Goal: Transaction & Acquisition: Purchase product/service

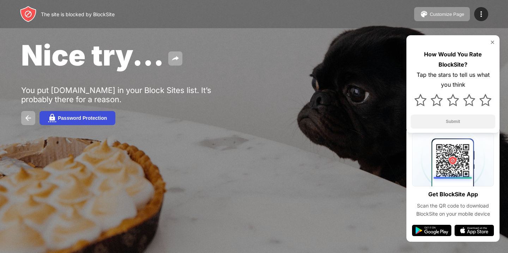
click at [77, 121] on div "Password Protection" at bounding box center [82, 118] width 49 height 6
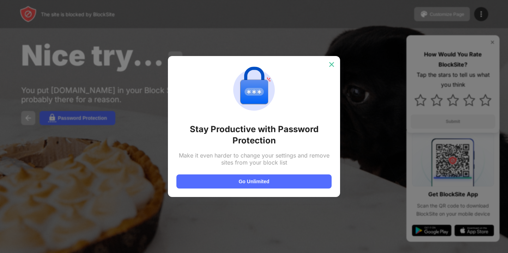
click at [330, 65] on img at bounding box center [331, 64] width 7 height 7
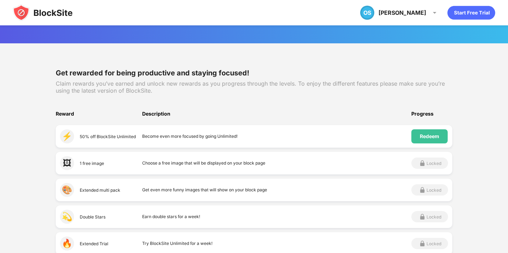
scroll to position [54, 0]
click at [435, 137] on div "Redeem" at bounding box center [429, 136] width 19 height 6
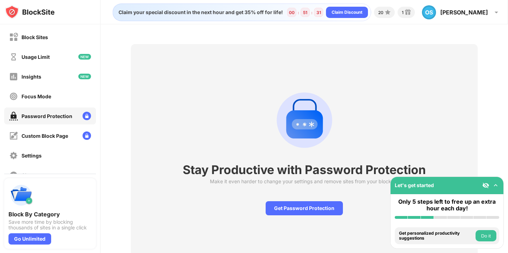
scroll to position [24, 0]
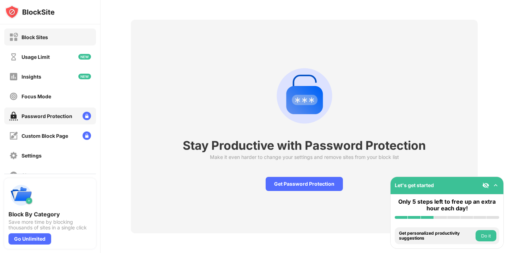
click at [48, 40] on div "Block Sites" at bounding box center [50, 37] width 92 height 17
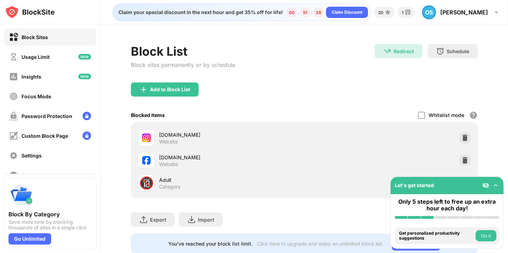
scroll to position [20, 0]
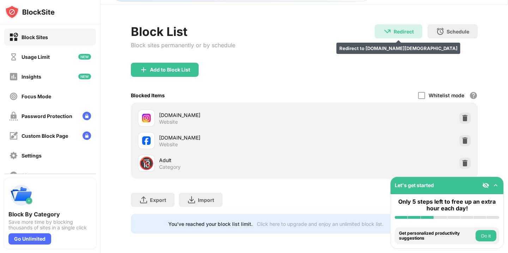
click at [409, 30] on div "Redirect" at bounding box center [404, 32] width 20 height 6
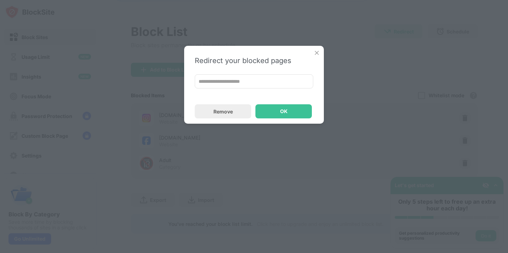
click at [264, 14] on div "**********" at bounding box center [254, 126] width 508 height 253
